Goal: Find specific page/section: Find specific page/section

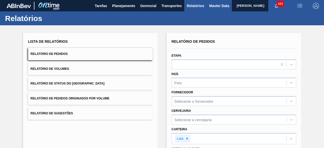
click at [214, 8] on span "Master Data" at bounding box center [219, 6] width 20 height 6
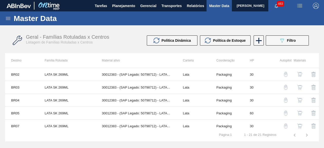
click at [7, 18] on icon at bounding box center [8, 18] width 5 height 3
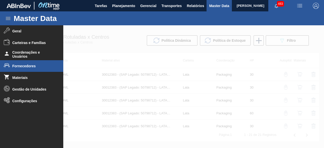
click at [31, 66] on span "Fornecedores" at bounding box center [33, 66] width 42 height 4
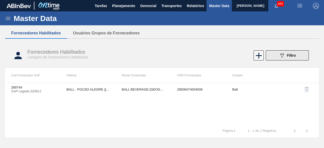
click at [283, 56] on icon "089F7B8B-B2A5-4AFE-B5C0-19BA573D28AC" at bounding box center [282, 55] width 6 height 6
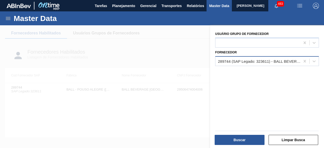
click at [260, 60] on div "289744 (SAP Legado: 323611) - BALL BEVERAGE [GEOGRAPHIC_DATA] SA" at bounding box center [259, 61] width 83 height 4
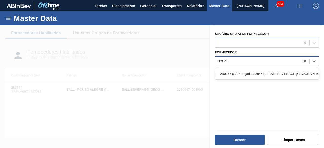
type input "328451"
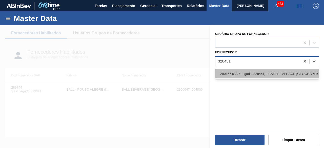
click at [257, 73] on div "290167 (SAP Legado: 328451) - BALL BEVERAGE [GEOGRAPHIC_DATA] SA" at bounding box center [267, 73] width 104 height 9
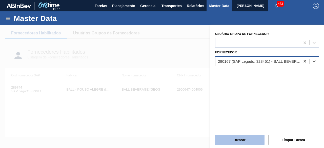
click at [251, 136] on button "Buscar" at bounding box center [239, 140] width 50 height 10
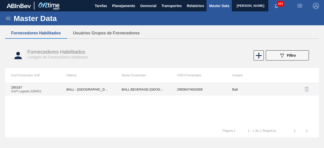
click at [138, 88] on td "BALL BEVERAGE [GEOGRAPHIC_DATA] SA" at bounding box center [143, 89] width 55 height 13
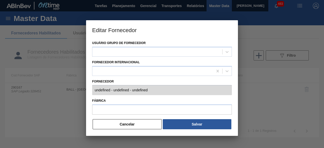
type input "290167 (SAP Legado: 328451) - BALL BEVERAGE [GEOGRAPHIC_DATA] [GEOGRAPHIC_DATA]…"
type input "BALL - [GEOGRAPHIC_DATA] ([GEOGRAPHIC_DATA])"
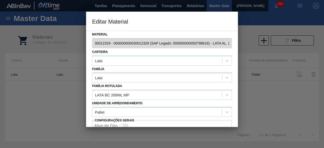
scroll to position [21, 0]
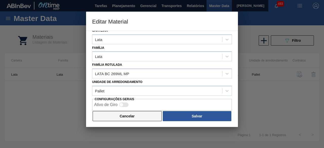
click at [133, 112] on button "Cancelar" at bounding box center [127, 116] width 69 height 10
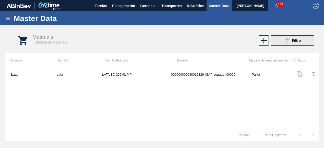
click at [309, 41] on button "089F7B8B-B2A5-4AFE-B5C0-19BA573D28AC Filtro" at bounding box center [291, 40] width 43 height 10
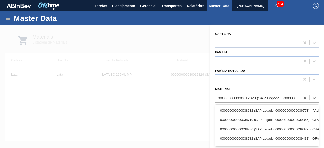
click at [240, 96] on div "000000000030012329 (SAP Legado: 000000000050798616) - LATA AL. 269ML BC MP 429" at bounding box center [259, 98] width 83 height 4
paste input "289877"
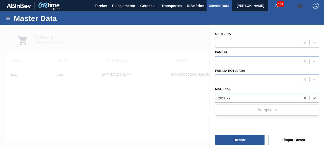
type input "289877"
click at [191, 111] on div at bounding box center [162, 99] width 324 height 148
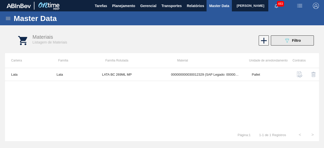
click at [278, 42] on button "089F7B8B-B2A5-4AFE-B5C0-19BA573D28AC Filtro" at bounding box center [291, 40] width 43 height 10
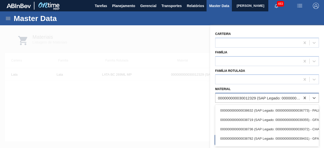
click at [257, 100] on div "000000000030012329 (SAP Legado: 000000000050798616) - LATA AL. 269ML BC MP 429" at bounding box center [257, 97] width 85 height 7
paste input "30034233"
type input "30034233"
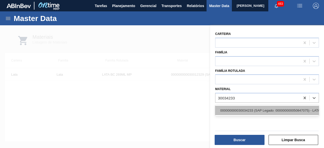
click at [257, 110] on div "000000000030034233 (SAP Legado: 000000000050847075) - LATA AL STELLA 473ML BRIL…" at bounding box center [267, 110] width 104 height 9
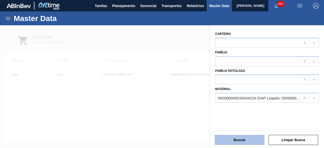
click at [253, 140] on button "Buscar" at bounding box center [239, 140] width 50 height 10
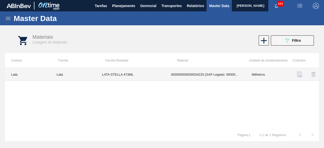
click at [136, 73] on td "LATA STELLA 473ML" at bounding box center [130, 74] width 69 height 13
